Goal: Use online tool/utility: Utilize a website feature to perform a specific function

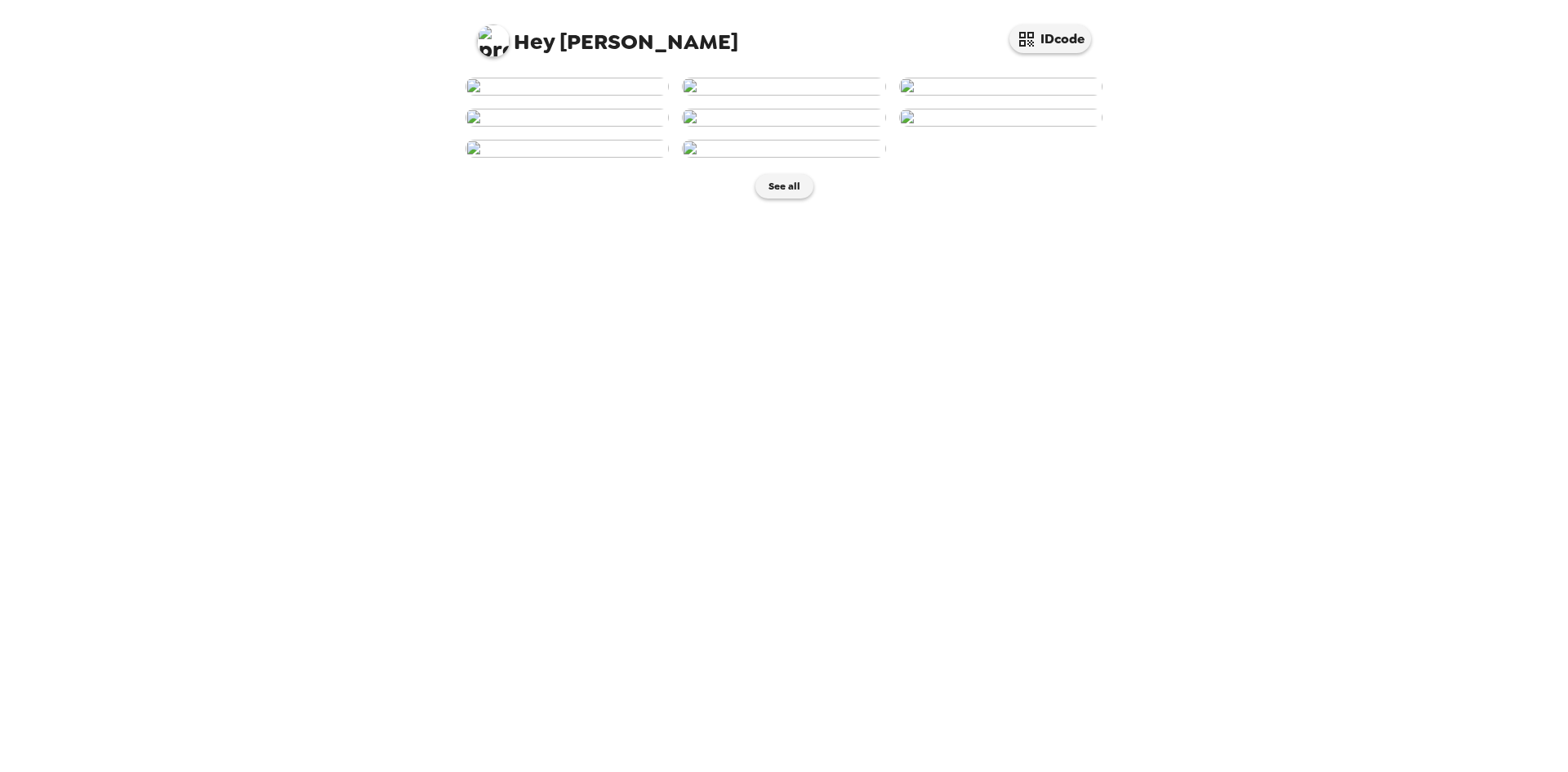
scroll to position [147, 0]
click at [771, 158] on img at bounding box center [783, 148] width 204 height 18
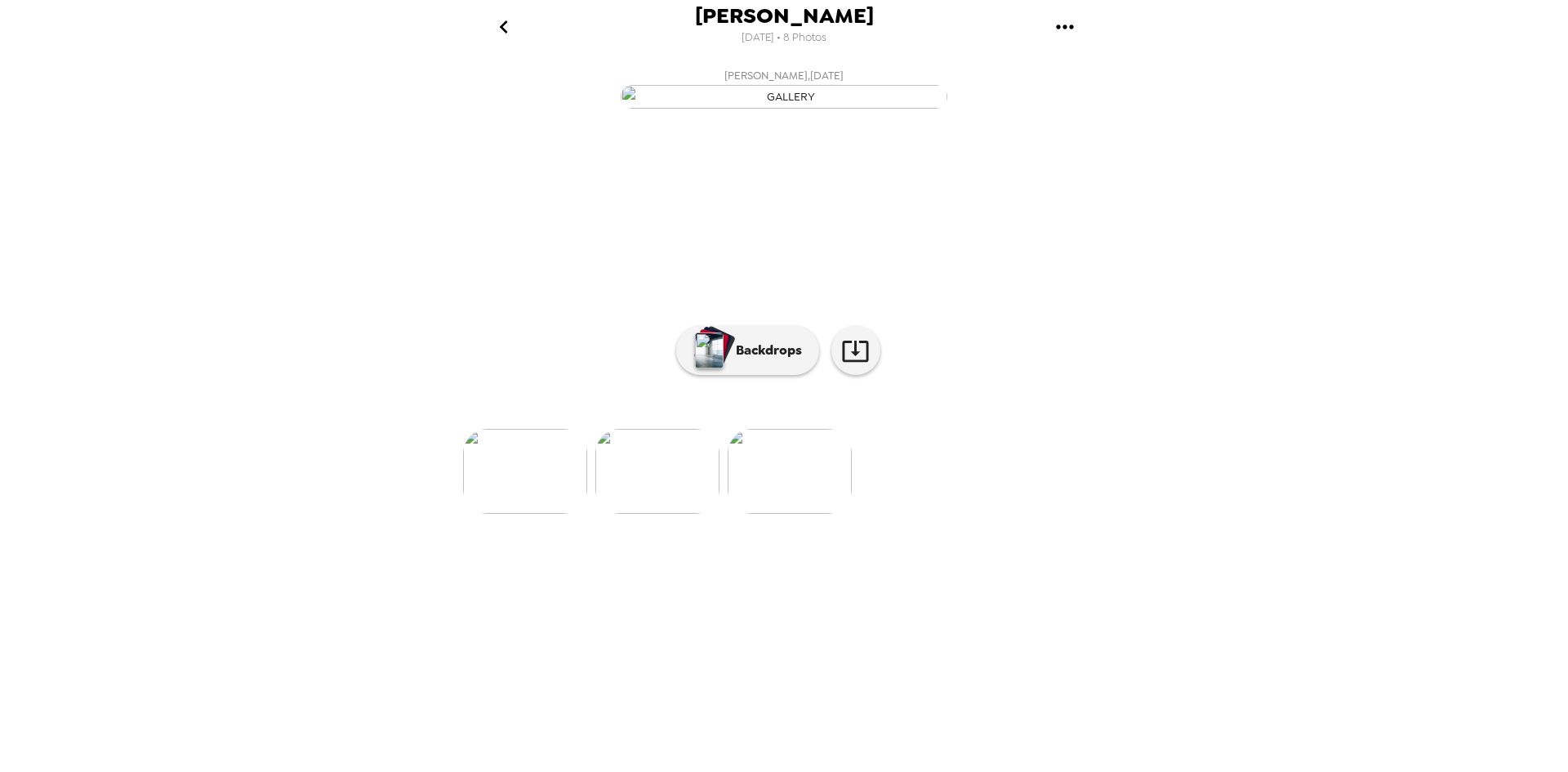
scroll to position [0, 921]
click at [766, 361] on p "Backdrops" at bounding box center [764, 350] width 74 height 20
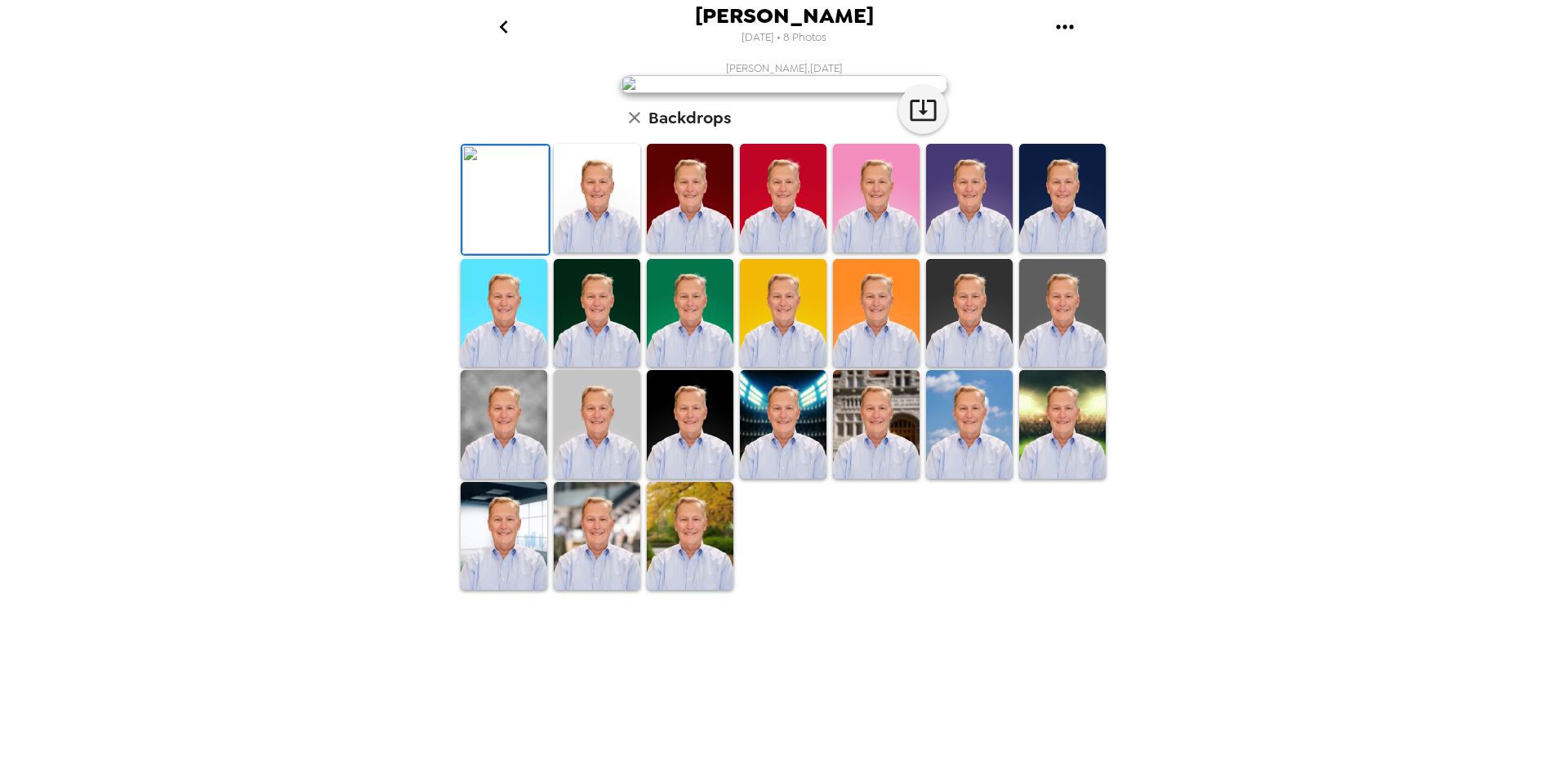
scroll to position [210, 0]
click at [615, 591] on img at bounding box center [597, 536] width 86 height 109
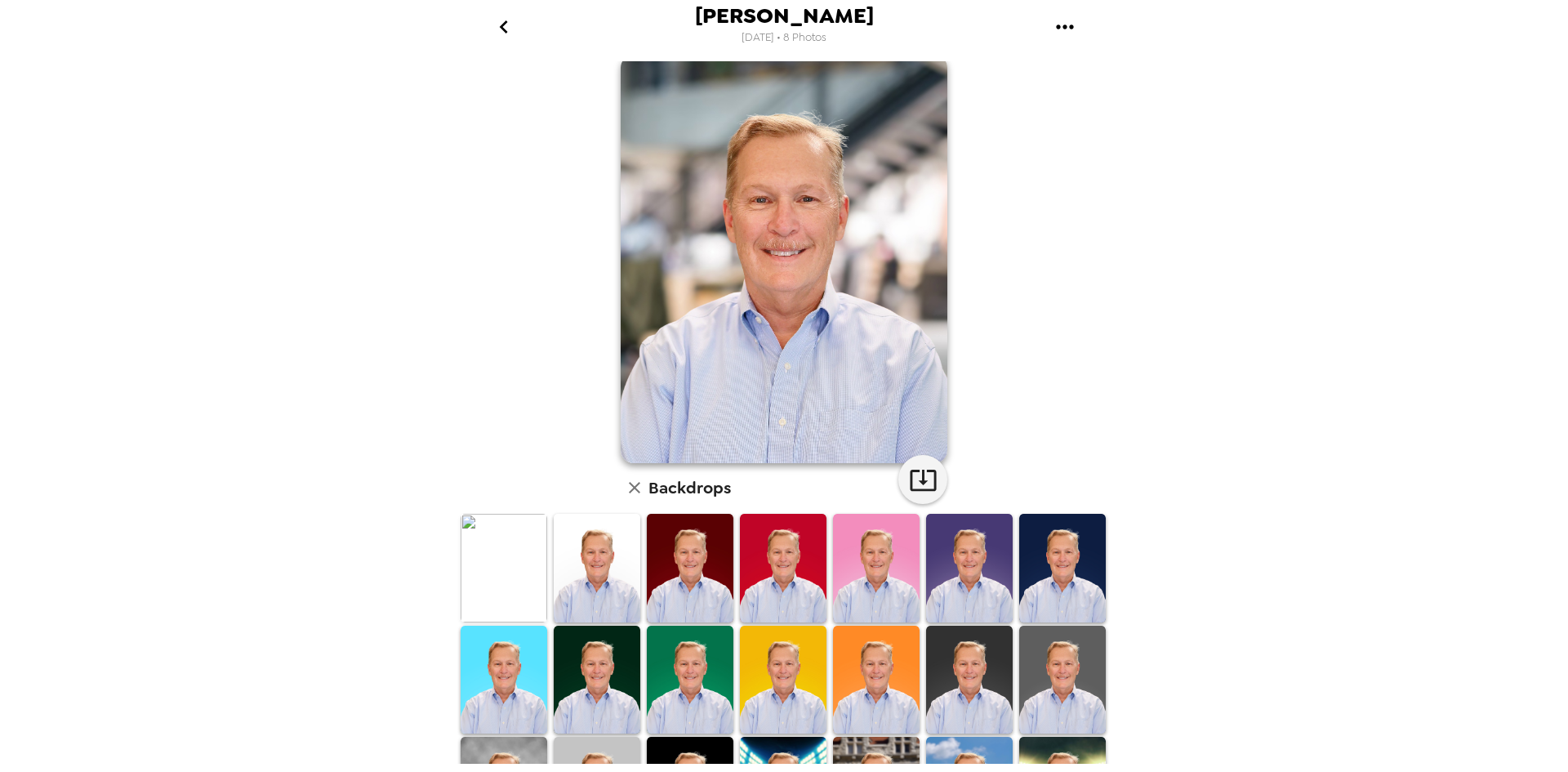
scroll to position [0, 0]
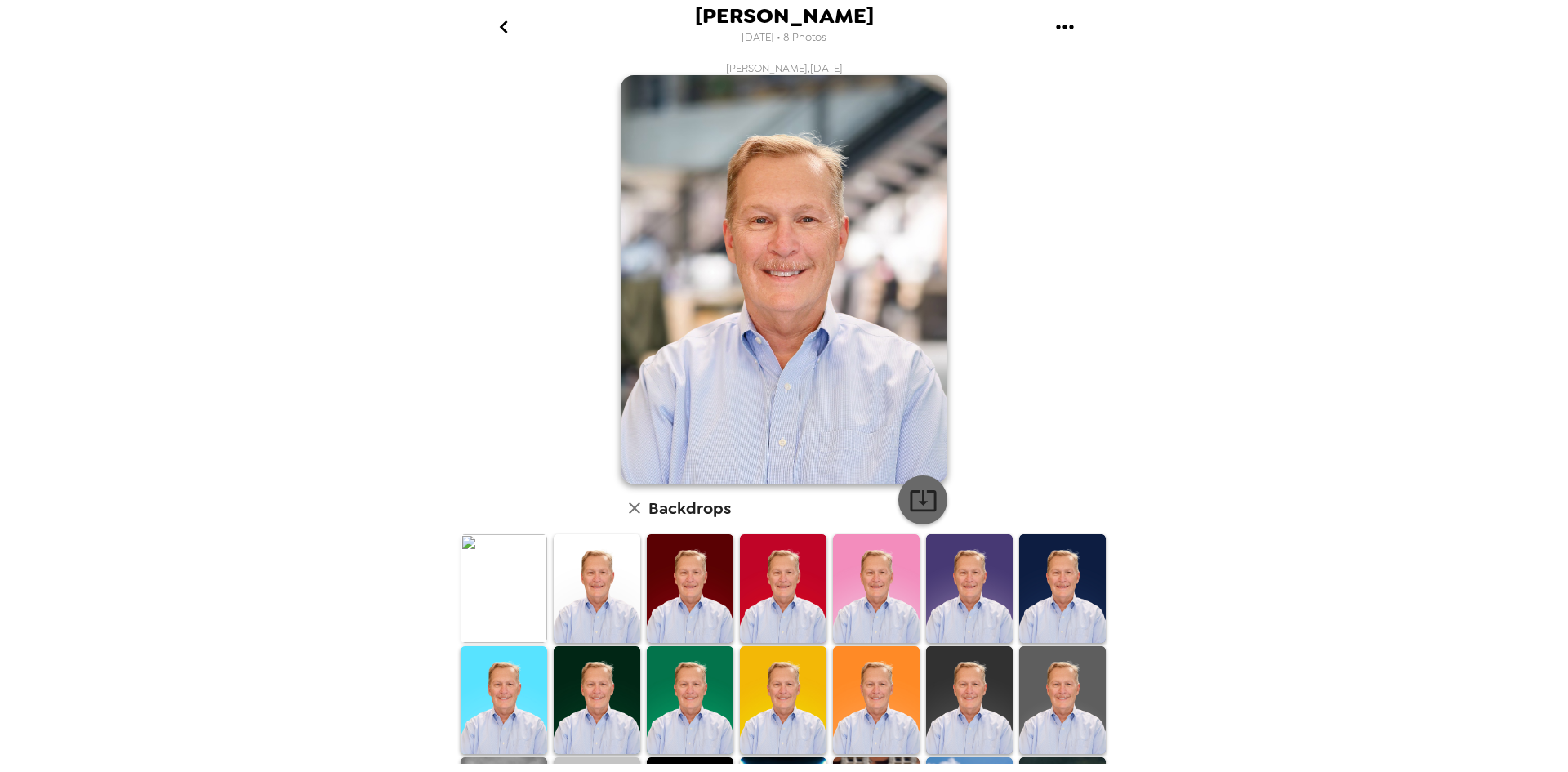
click at [919, 510] on icon "button" at bounding box center [923, 501] width 26 height 22
click at [506, 23] on icon "go back" at bounding box center [503, 27] width 8 height 13
